Goal: Task Accomplishment & Management: Manage account settings

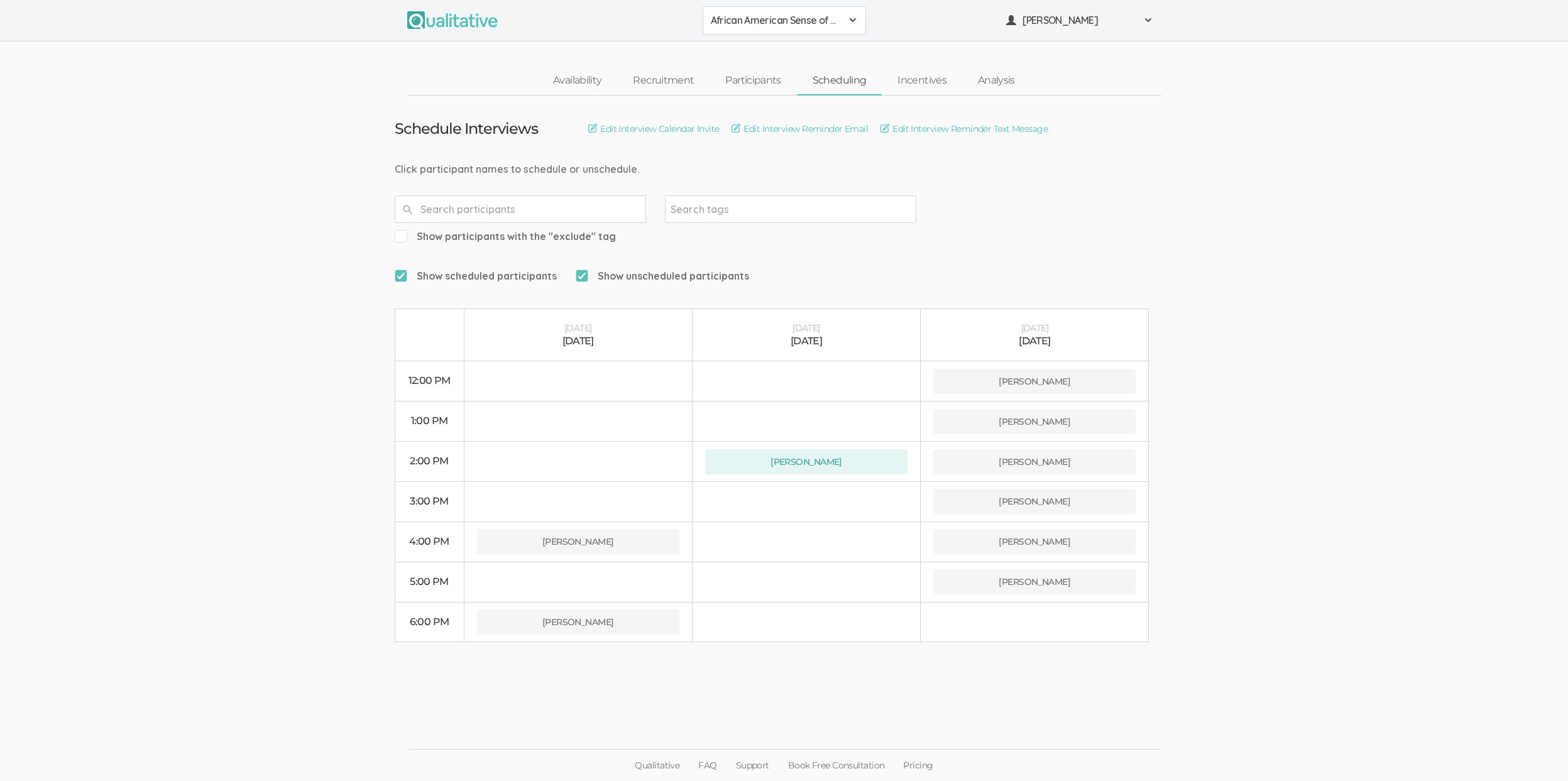
click at [320, 628] on ui-view "Schedule Interviews Edit Interview Calendar Invite Edit Interview Reminder Emai…" at bounding box center [784, 391] width 1568 height 591
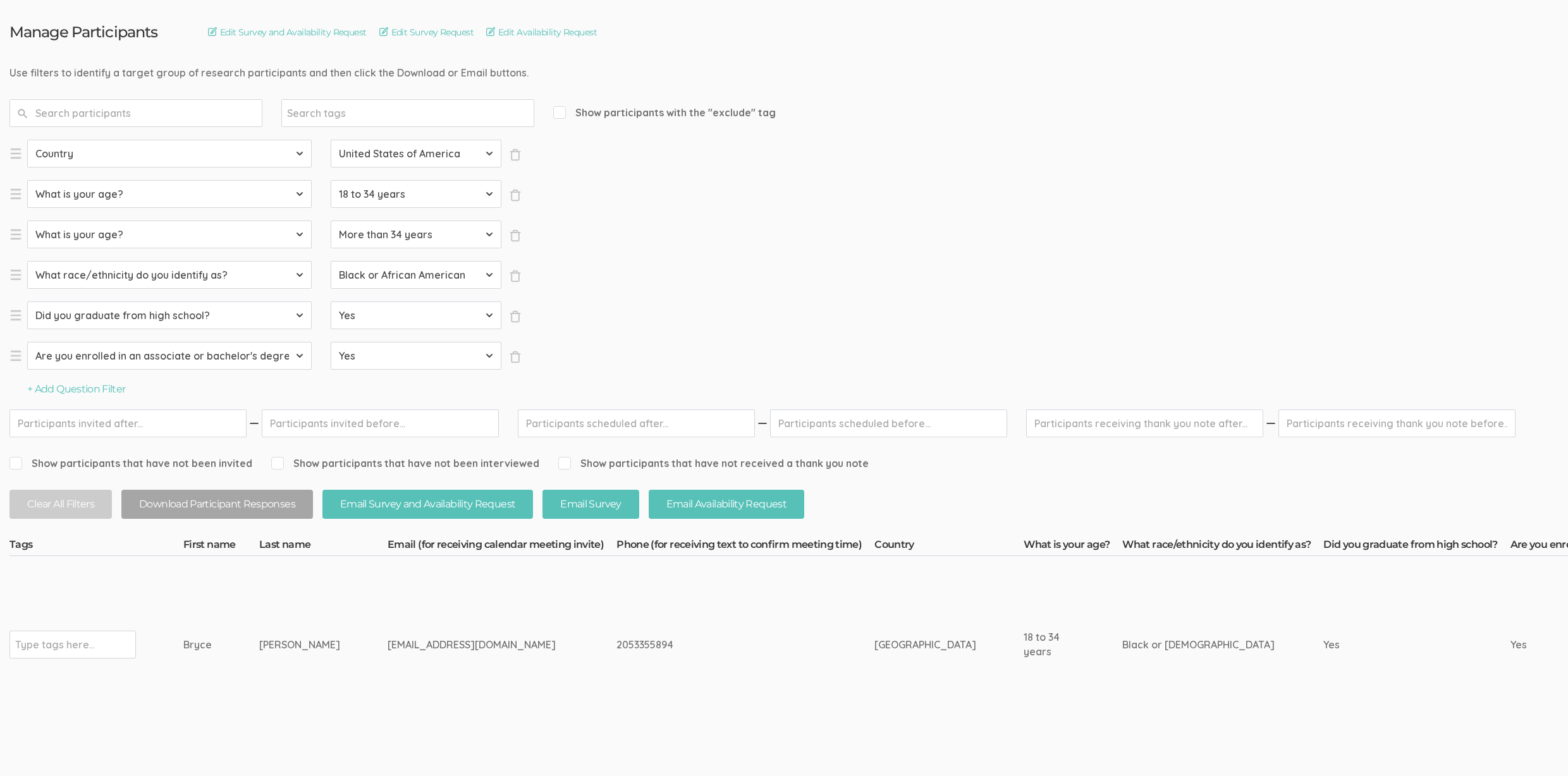
scroll to position [200, 0]
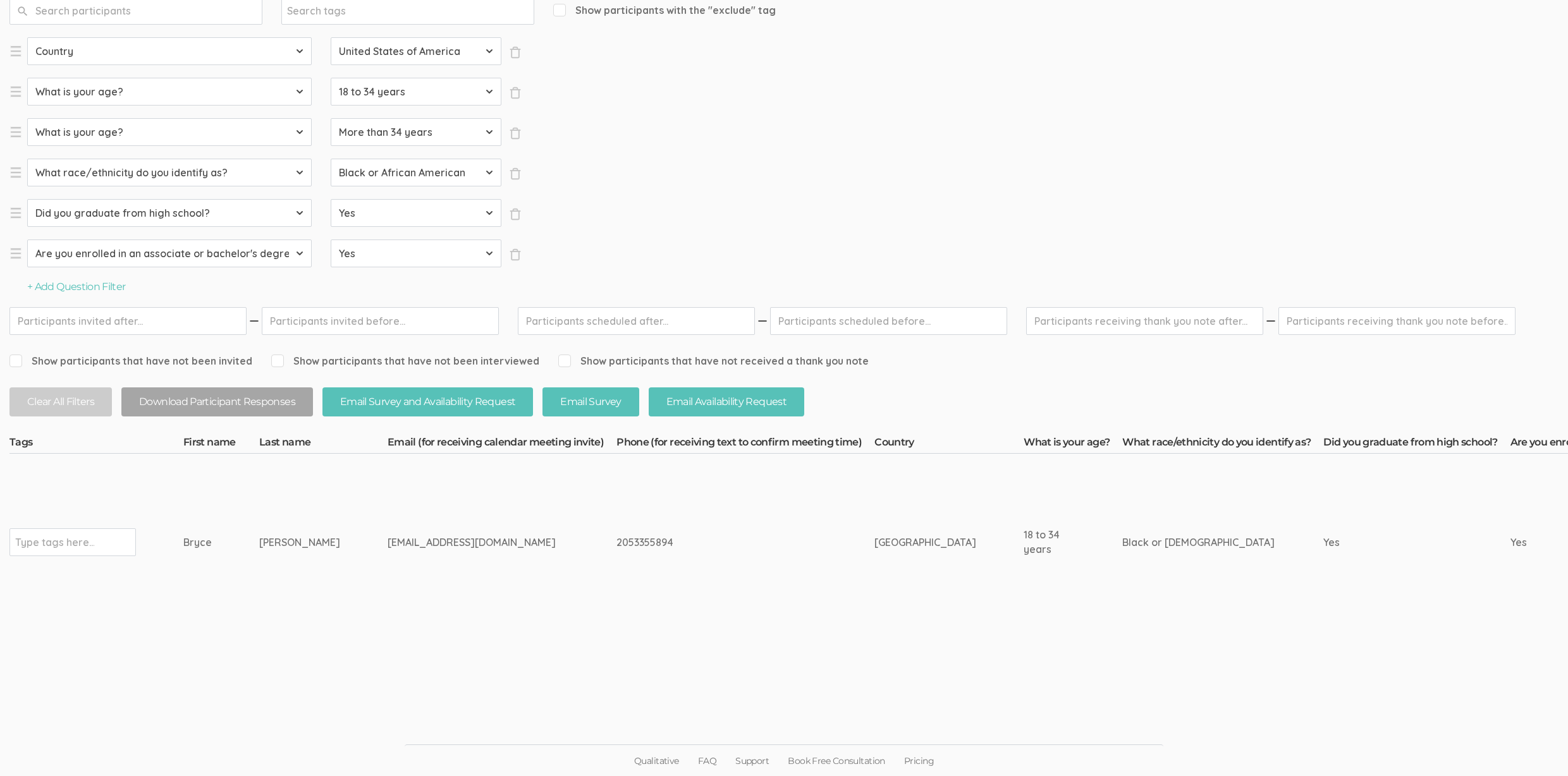
drag, startPoint x: 325, startPoint y: 540, endPoint x: 181, endPoint y: 544, distance: 144.1
copy tr "Type tags here... Bryce Stephens"
click at [267, 611] on td "Stephens" at bounding box center [323, 542] width 128 height 178
click at [90, 534] on input "text" at bounding box center [54, 542] width 79 height 17
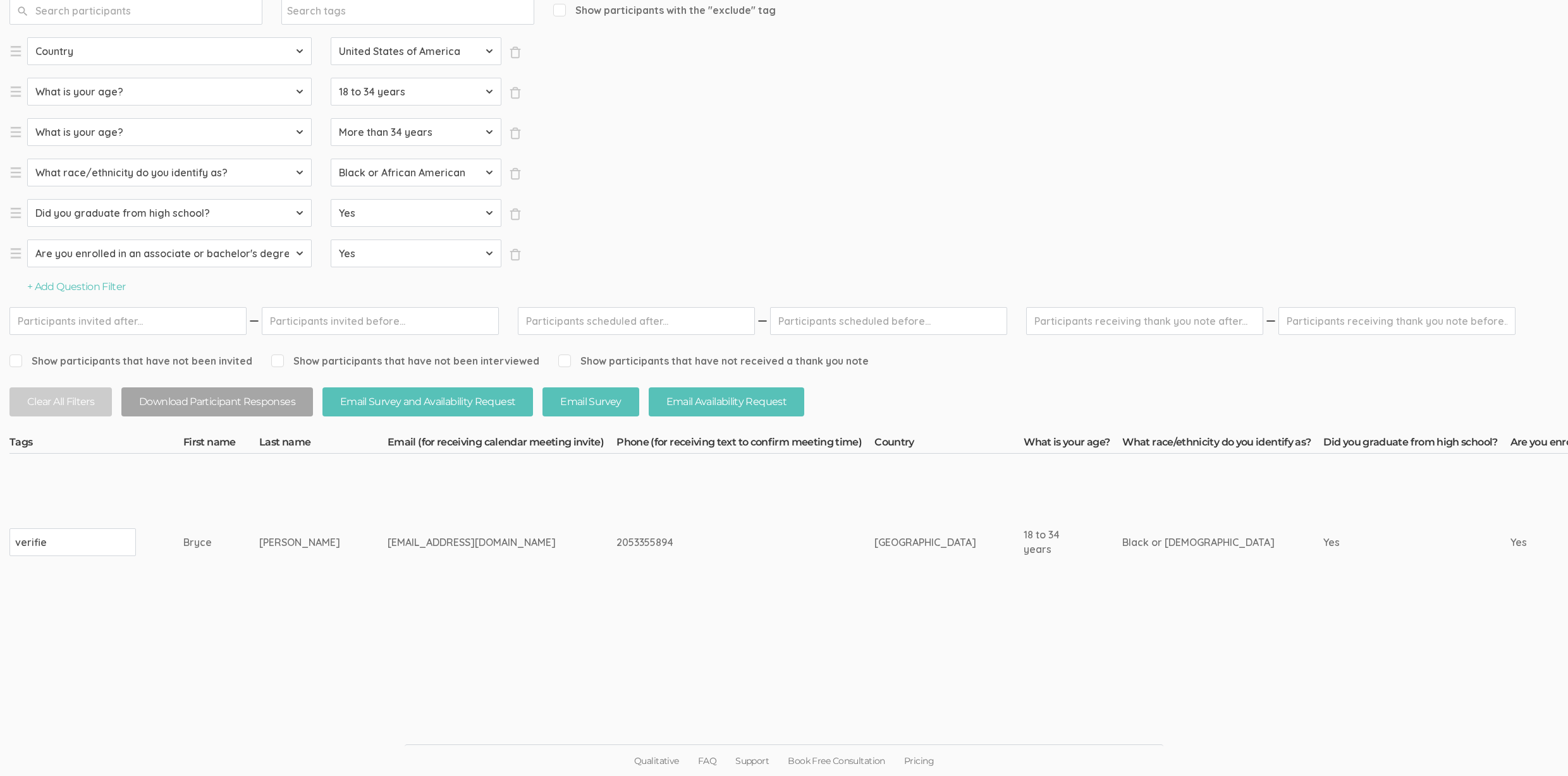
type input "verified"
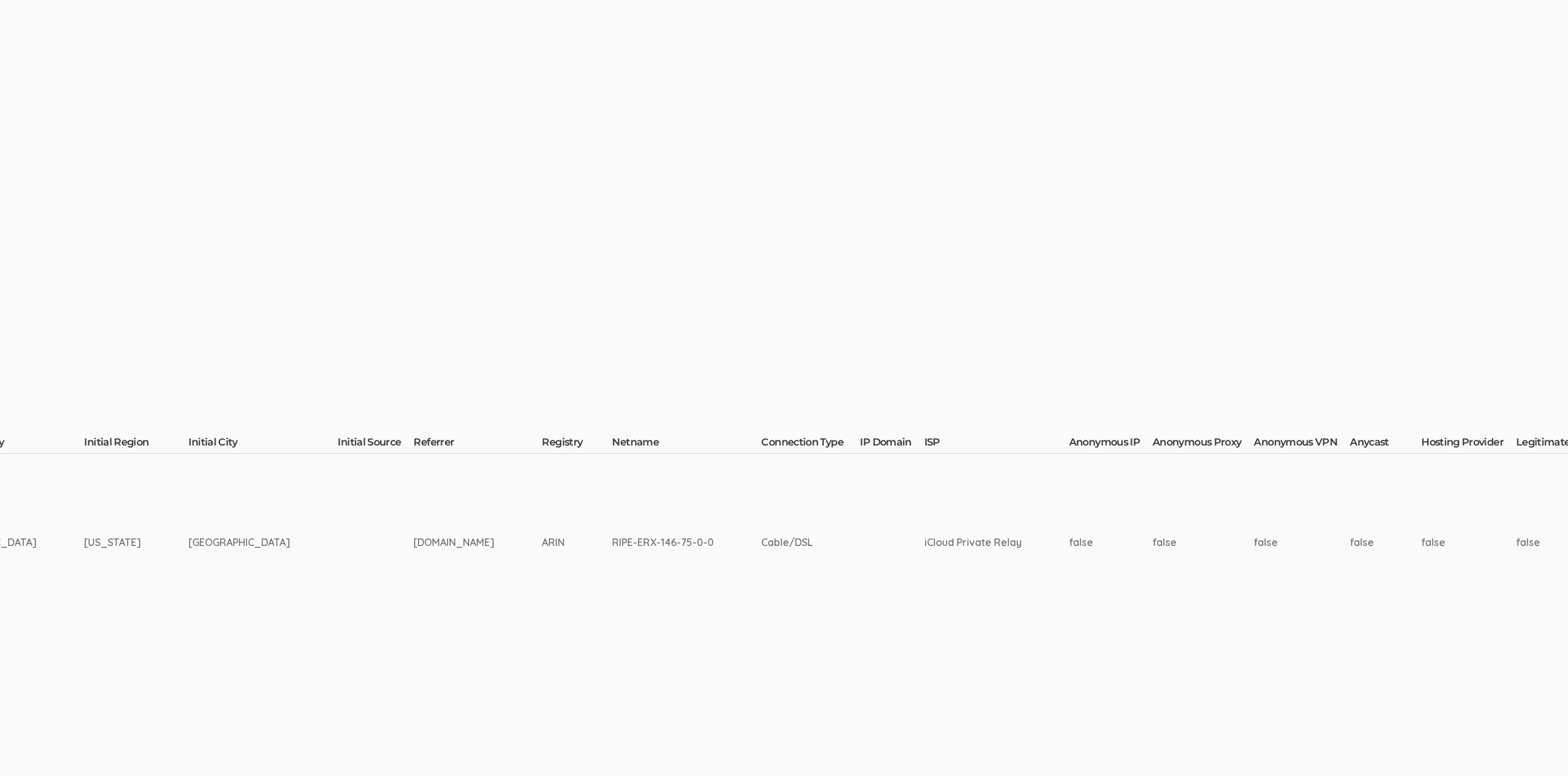
scroll to position [200, 3711]
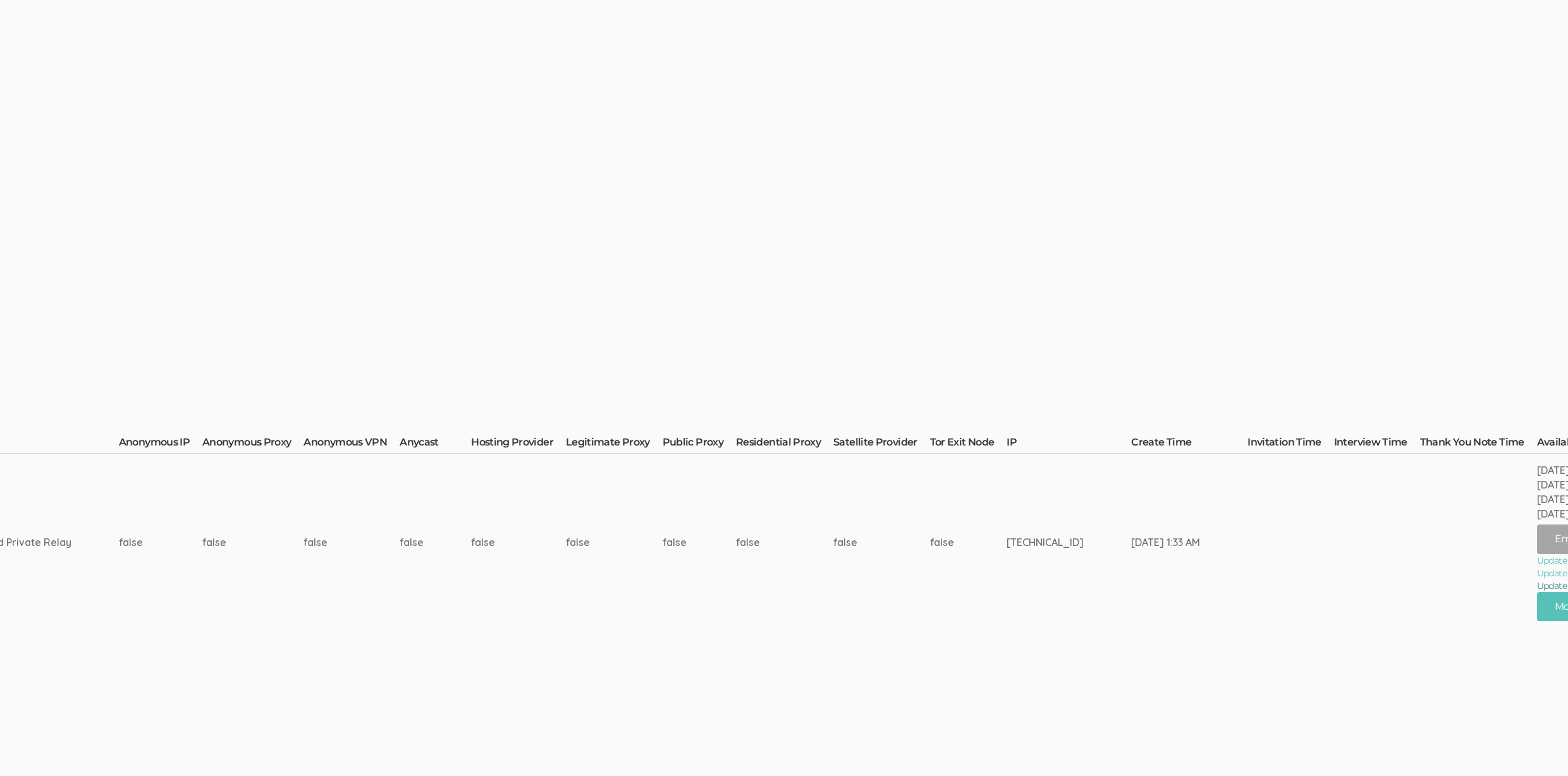
click at [399, 570] on td "false" at bounding box center [435, 542] width 72 height 178
click at [1537, 607] on button "Move Participant" at bounding box center [1597, 606] width 120 height 30
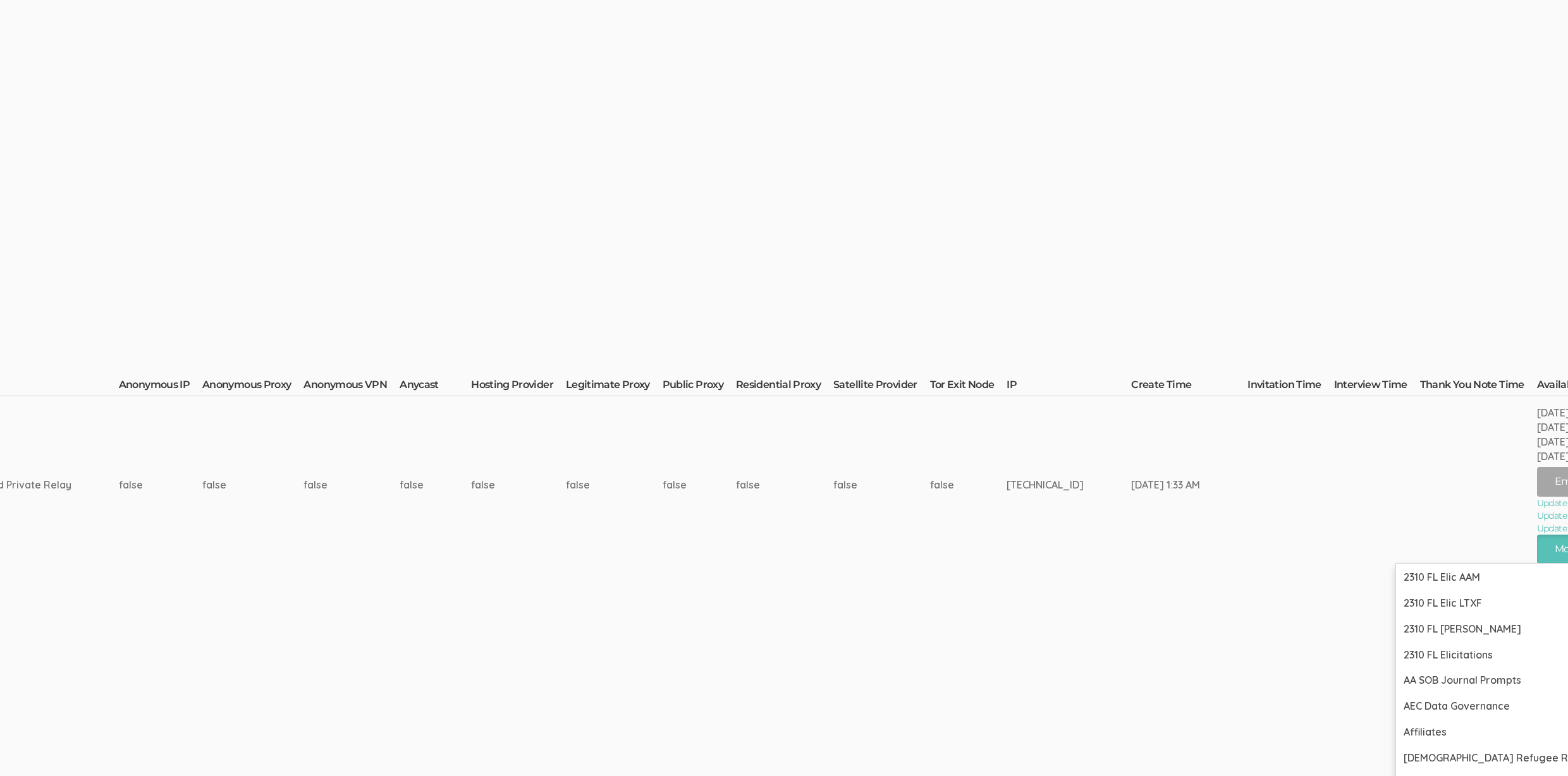
scroll to position [393, 3711]
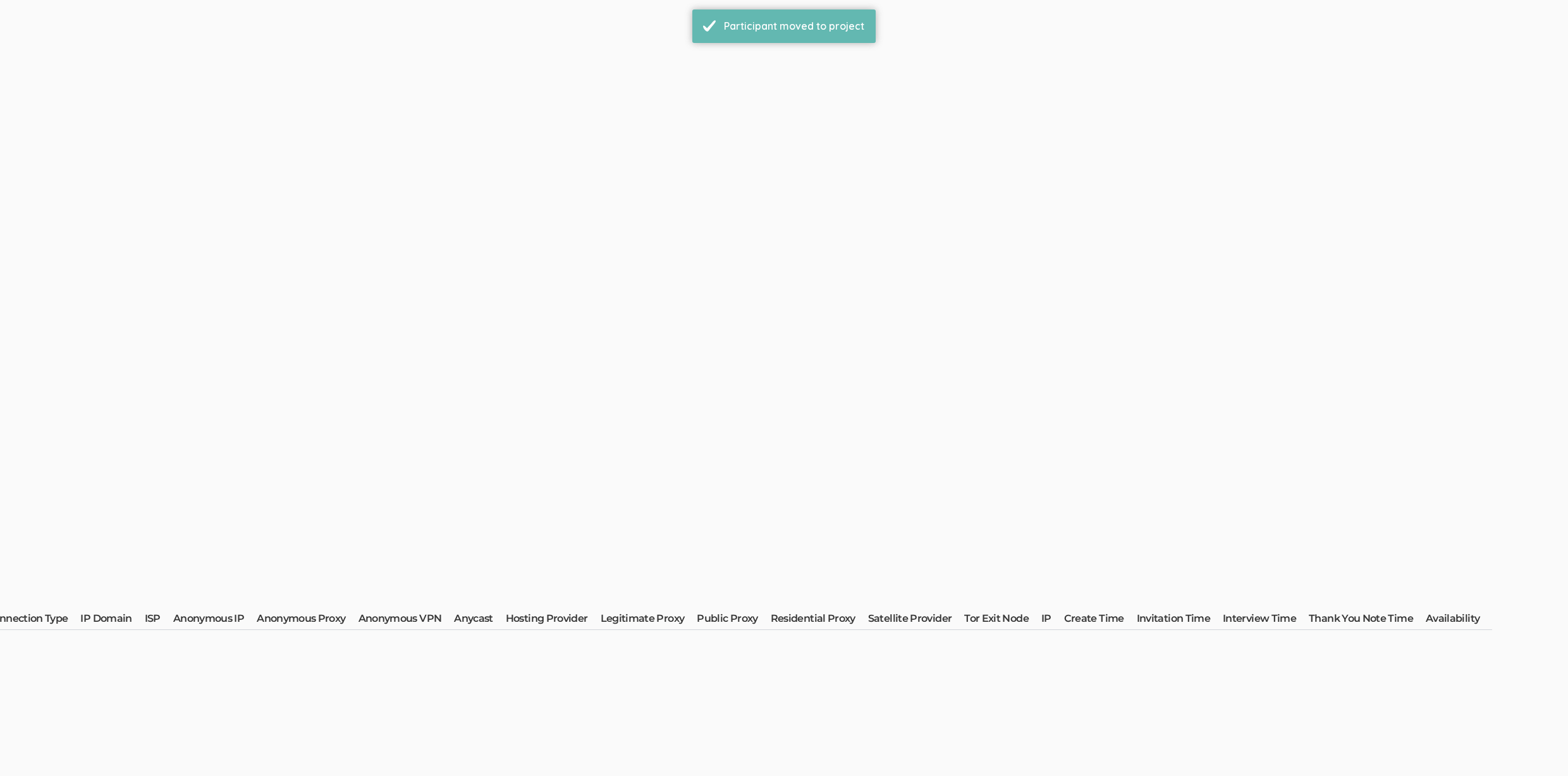
scroll to position [0, 0]
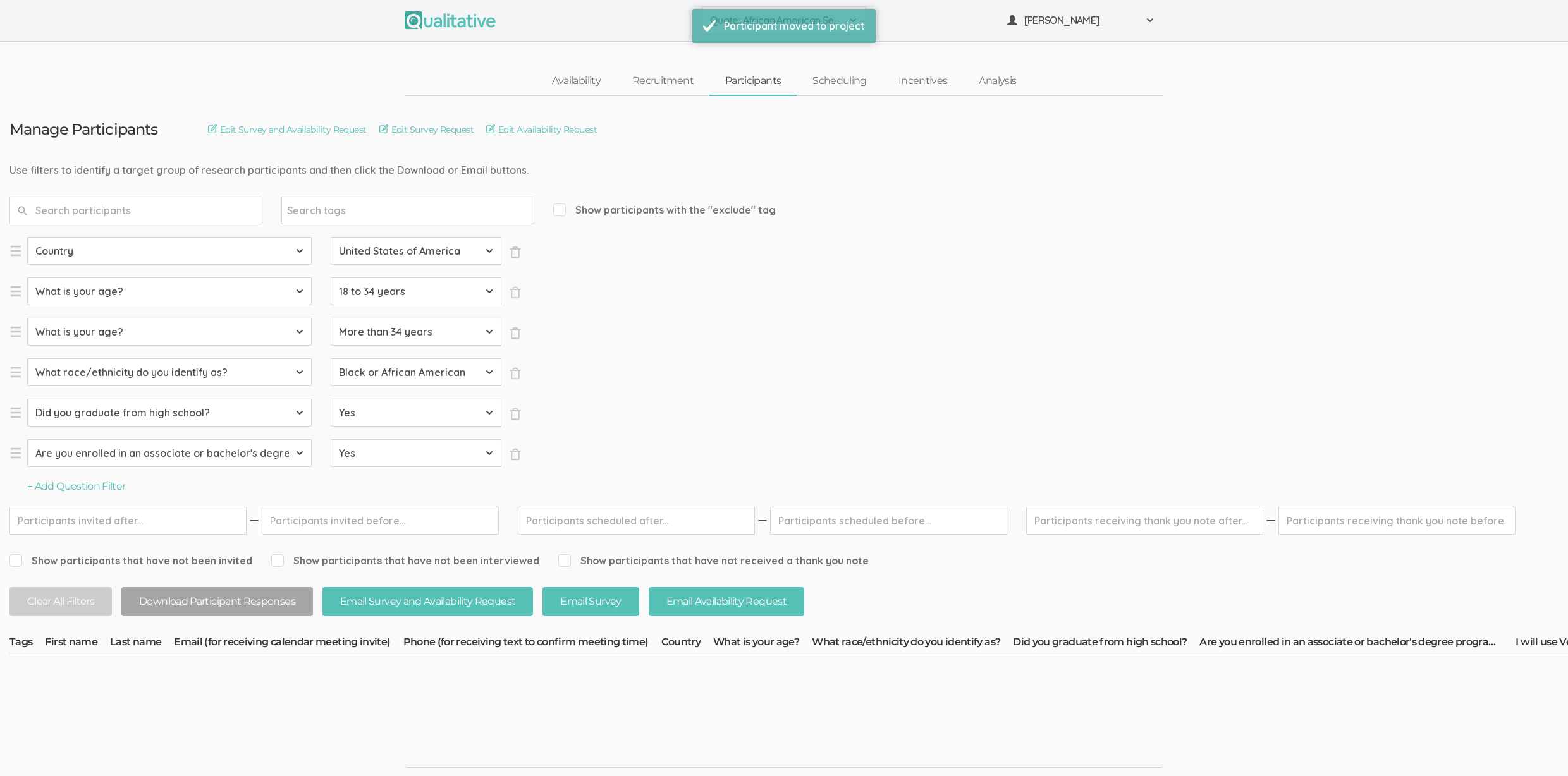
click at [454, 747] on ui-view "Qualitative FAQ Support Book Free Consultation Pricing" at bounding box center [784, 752] width 1568 height 96
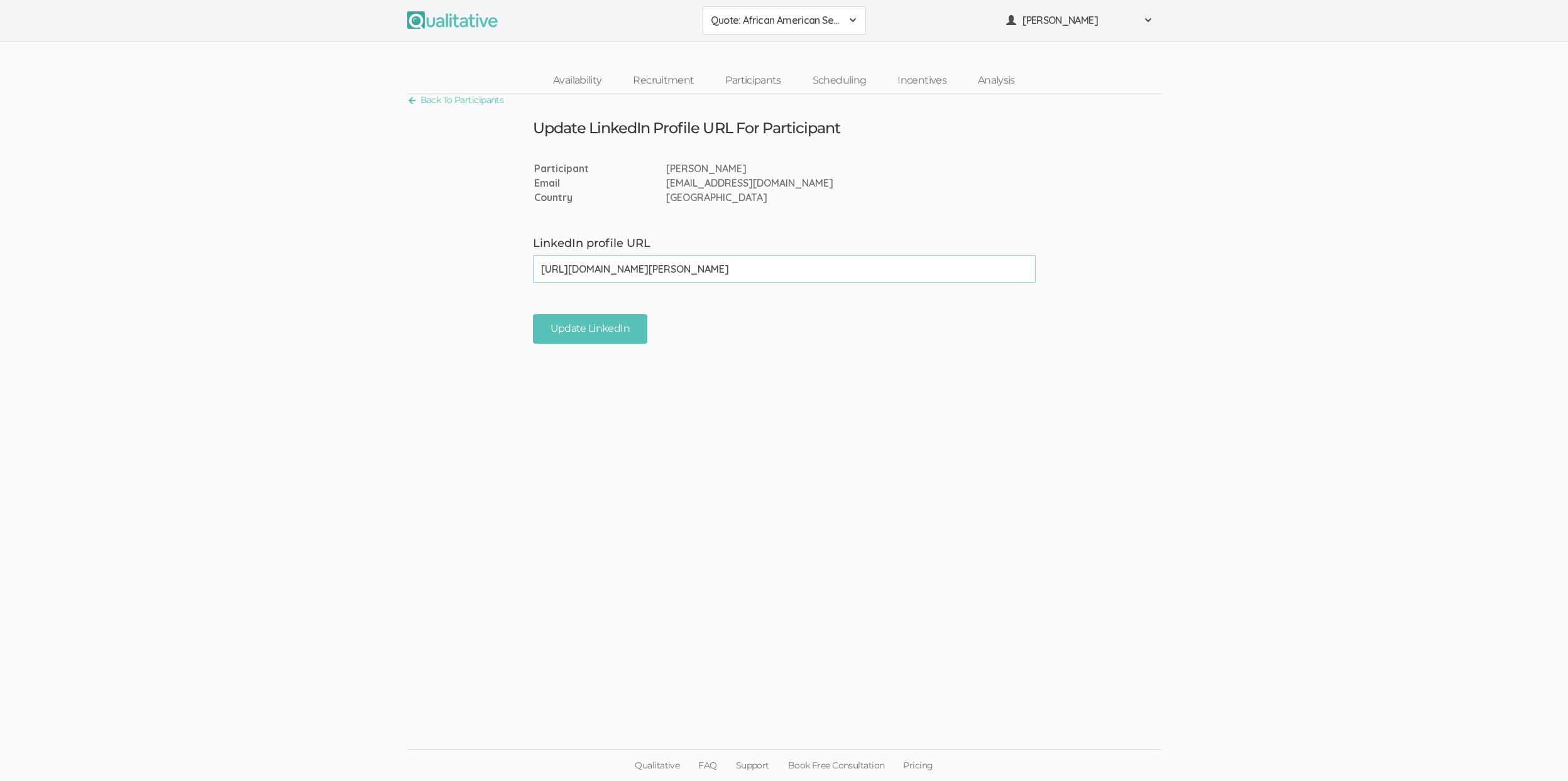
type input "[URL][DOMAIN_NAME][PERSON_NAME]"
click at [555, 344] on ui-view "Back To Participants Update LinkedIn Profile URL For Participant Participant [P…" at bounding box center [784, 390] width 1568 height 592
click at [548, 331] on input "Update LinkedIn" at bounding box center [590, 329] width 115 height 30
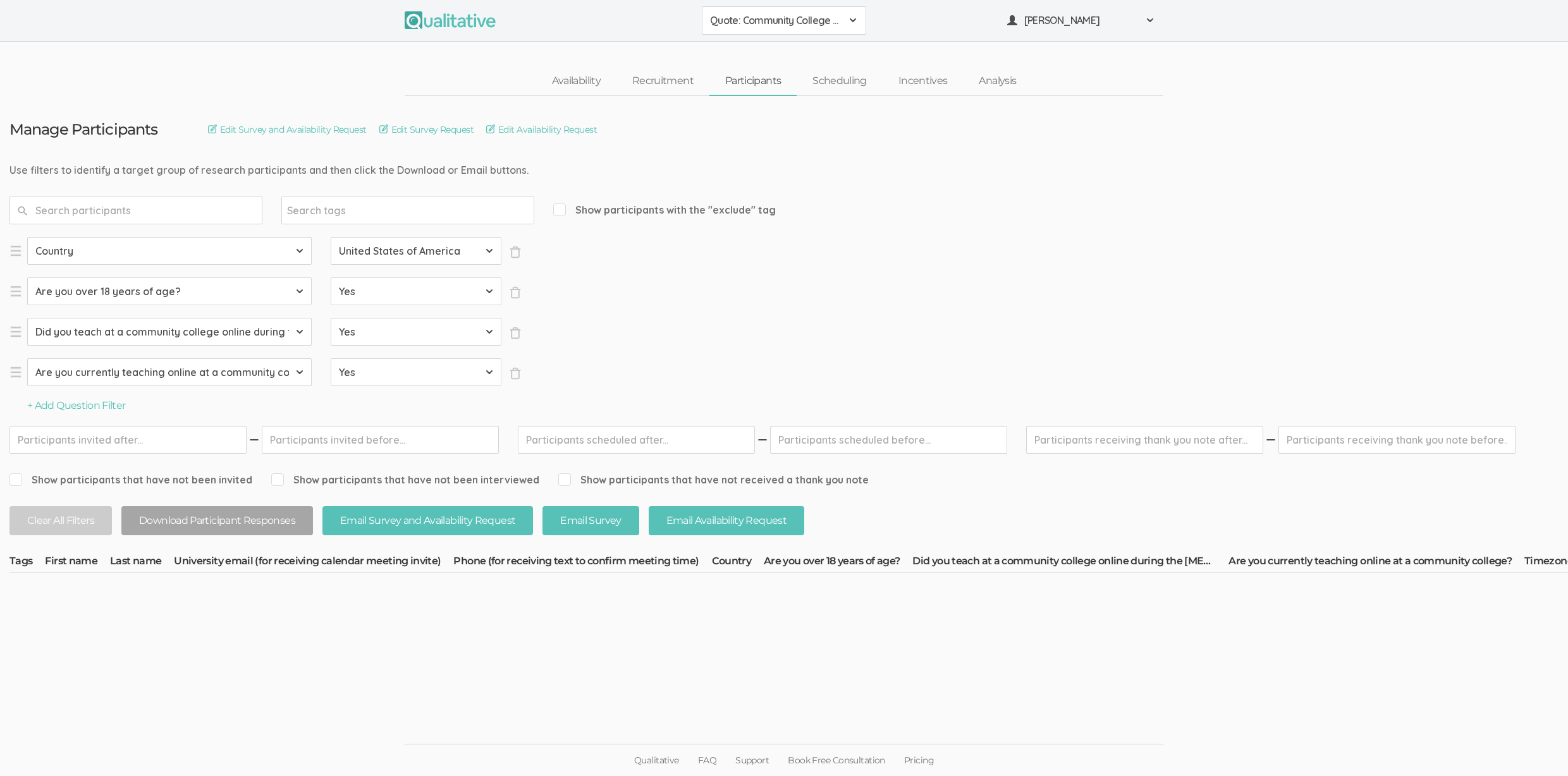
click at [284, 634] on ui-view "Manage Participants Edit Survey and Availability Request Edit Survey Request Ed…" at bounding box center [784, 388] width 1568 height 585
drag, startPoint x: 311, startPoint y: 652, endPoint x: 132, endPoint y: 648, distance: 179.0
copy tr "Type tags here... Marilyn Harper"
click at [457, 668] on td "[EMAIL_ADDRESS][DOMAIN_NAME]" at bounding box center [580, 654] width 280 height 163
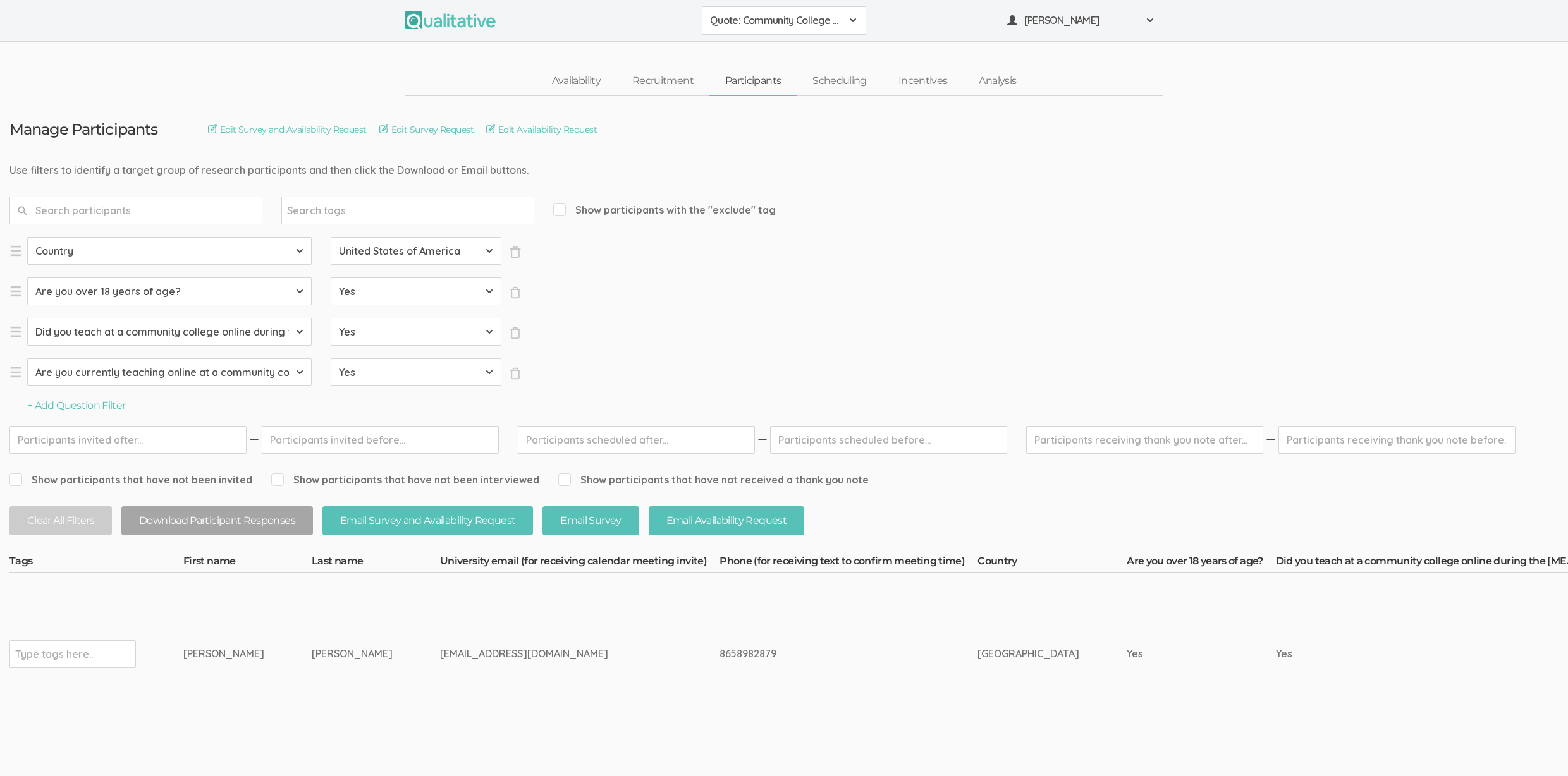
drag, startPoint x: 466, startPoint y: 660, endPoint x: 406, endPoint y: 657, distance: 60.1
click at [440, 657] on div "[EMAIL_ADDRESS][DOMAIN_NAME]" at bounding box center [556, 654] width 232 height 14
copy div "pstcc.edu"
click at [73, 656] on input "text" at bounding box center [54, 654] width 79 height 17
type input "verified"
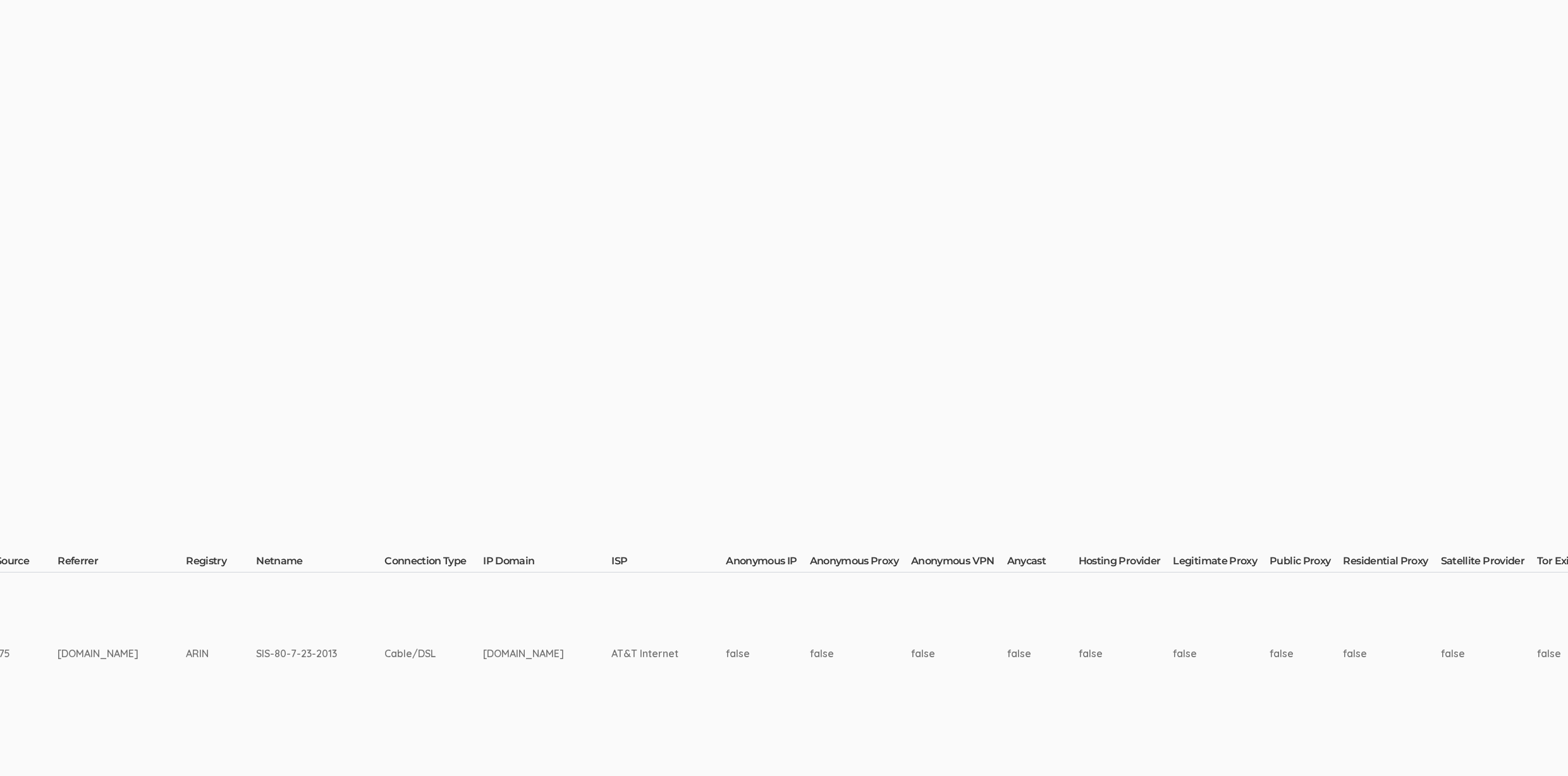
scroll to position [0, 3162]
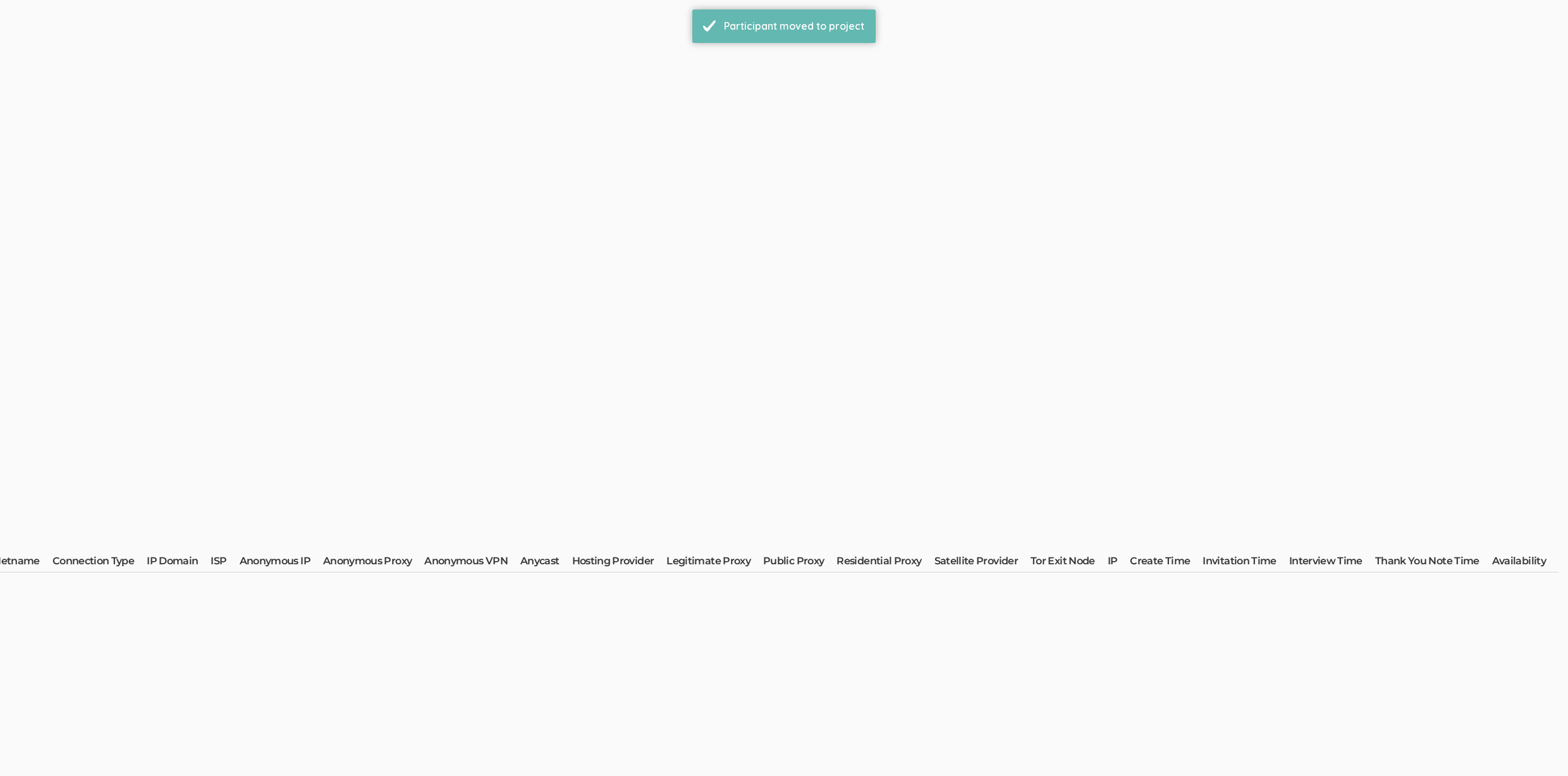
scroll to position [0, 0]
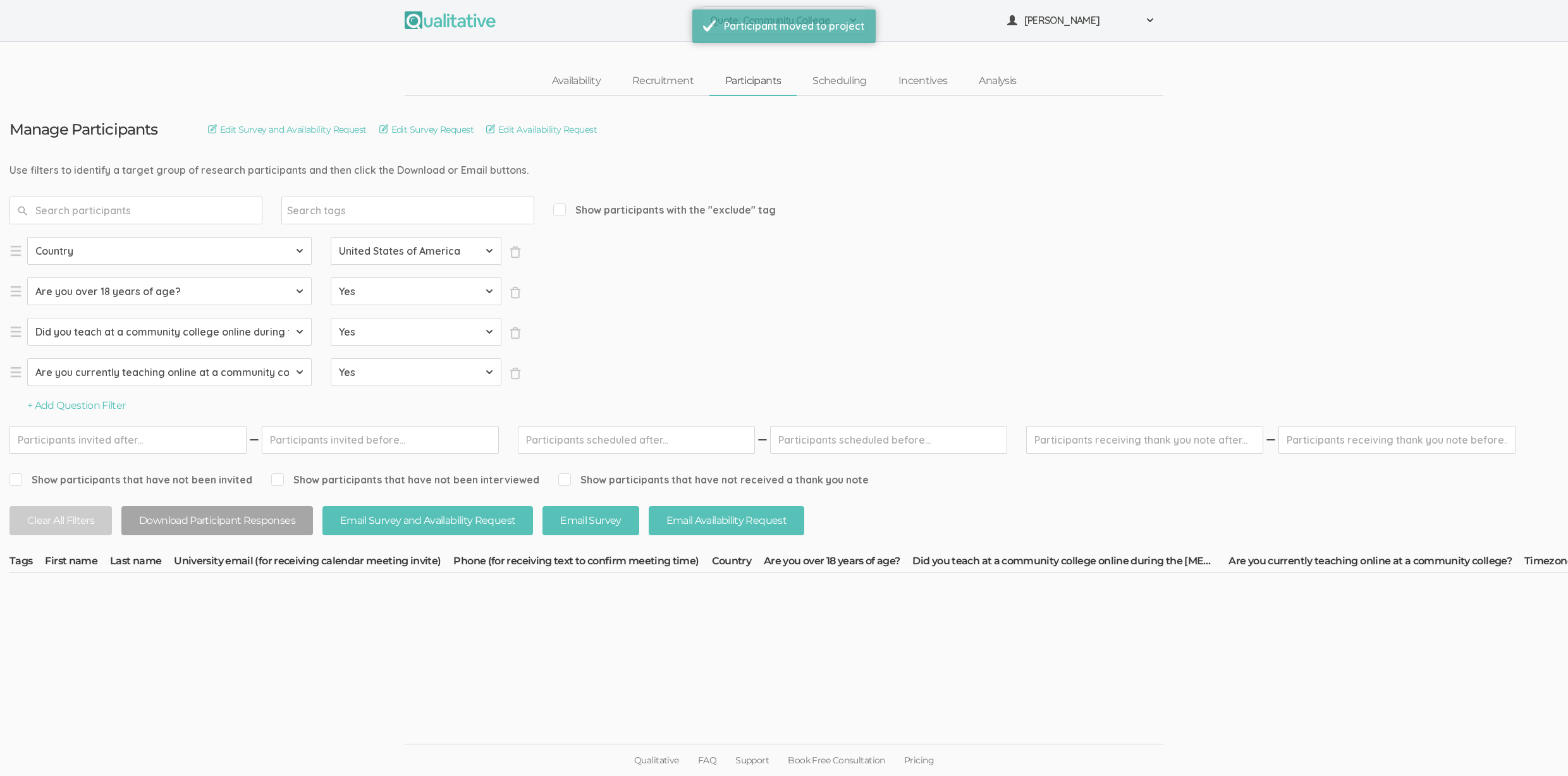
click at [721, 706] on ui-view "Qualitative FAQ Support Book Free Consultation Pricing" at bounding box center [784, 728] width 1568 height 96
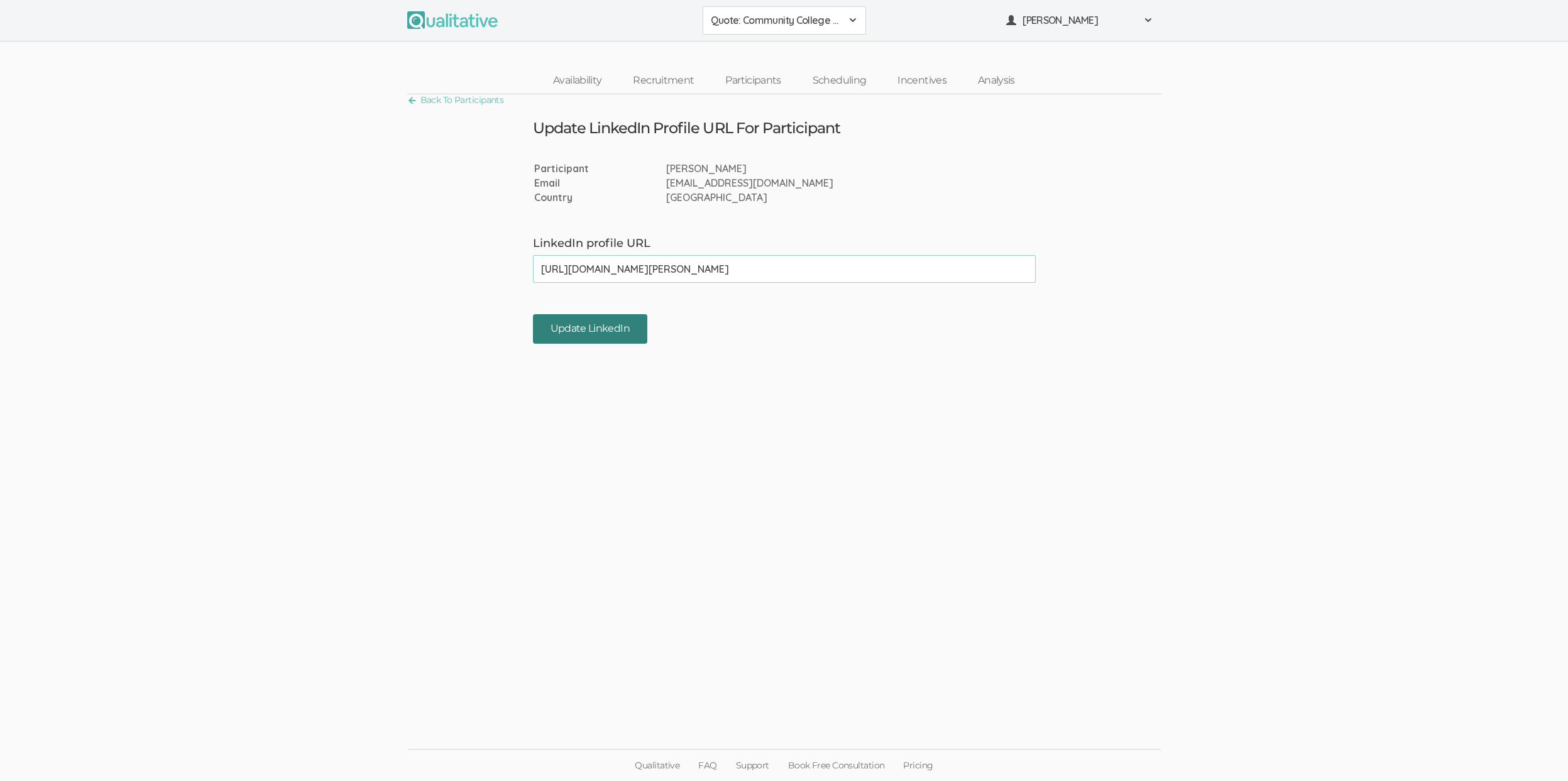
type input "[URL][DOMAIN_NAME][PERSON_NAME]"
click at [564, 332] on input "Update LinkedIn" at bounding box center [590, 329] width 115 height 30
